Goal: Find contact information: Find contact information

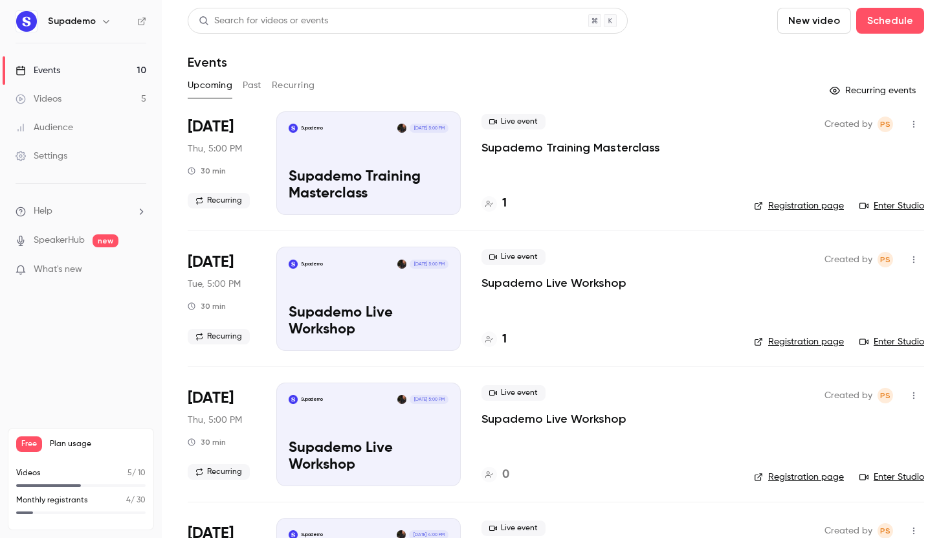
click at [507, 207] on div "1" at bounding box center [608, 203] width 252 height 17
click at [504, 201] on h4 "1" at bounding box center [504, 203] width 5 height 17
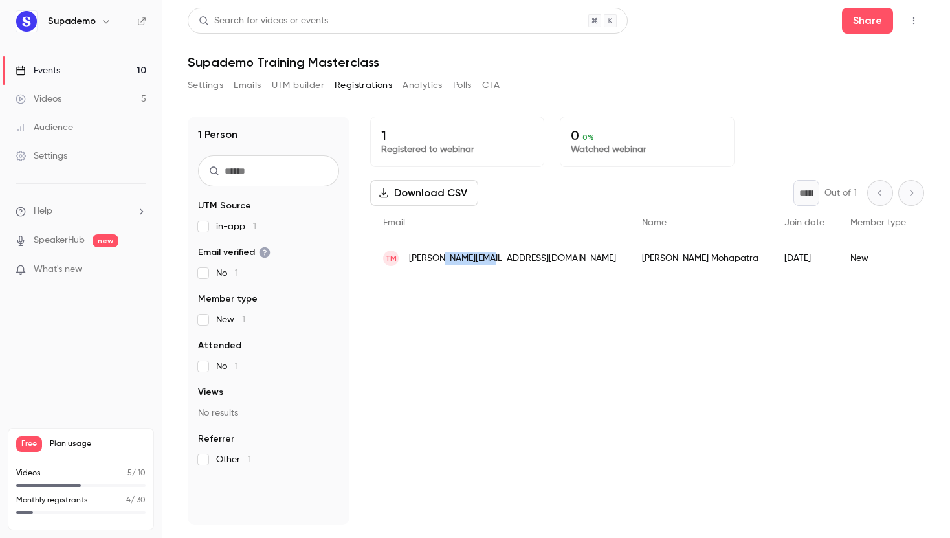
drag, startPoint x: 480, startPoint y: 259, endPoint x: 436, endPoint y: 260, distance: 44.0
click at [436, 260] on div "TM [EMAIL_ADDRESS][DOMAIN_NAME]" at bounding box center [499, 258] width 259 height 36
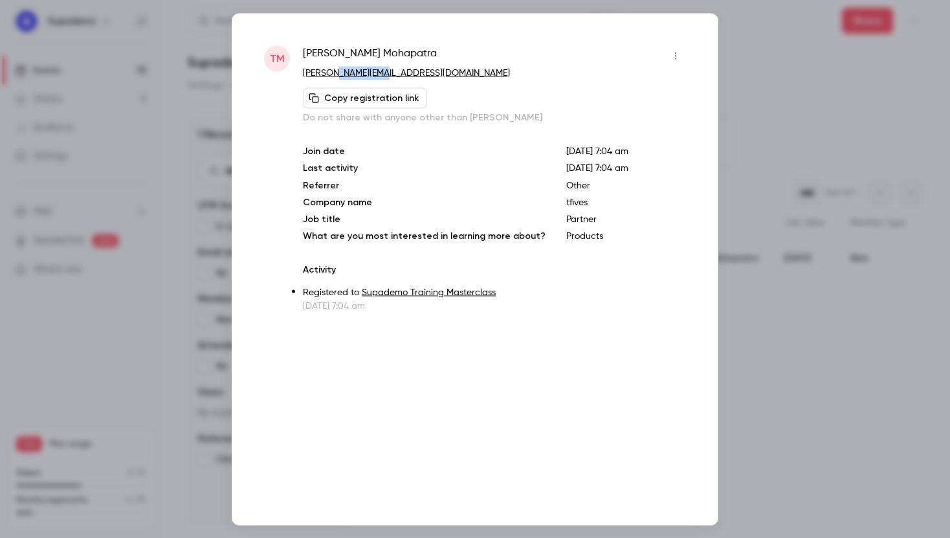
drag, startPoint x: 383, startPoint y: 77, endPoint x: 330, endPoint y: 78, distance: 53.7
click at [330, 78] on p "[PERSON_NAME][EMAIL_ADDRESS][DOMAIN_NAME]" at bounding box center [494, 73] width 383 height 14
copy link "[DOMAIN_NAME]"
click at [751, 28] on div at bounding box center [475, 269] width 950 height 538
